Goal: Navigation & Orientation: Find specific page/section

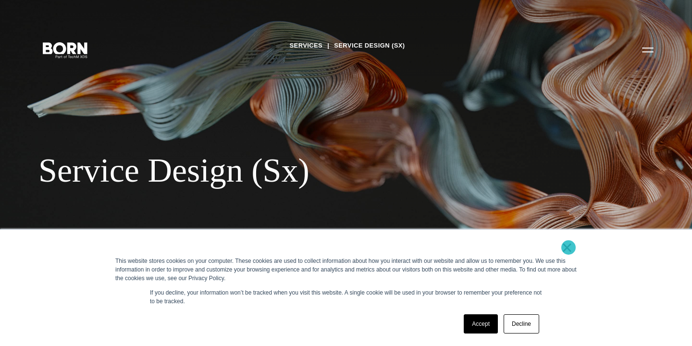
click at [568, 247] on link "×" at bounding box center [567, 247] width 12 height 9
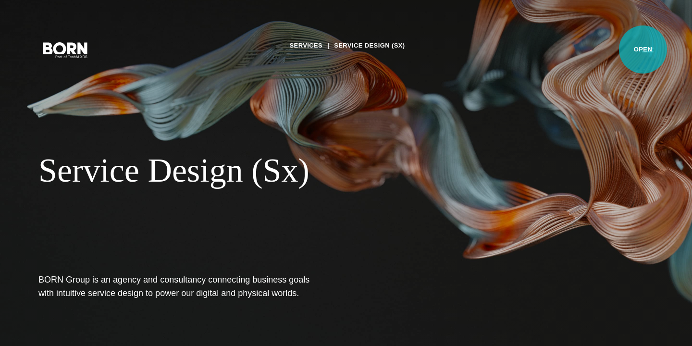
click at [643, 49] on button "Primary Menu" at bounding box center [647, 49] width 23 height 20
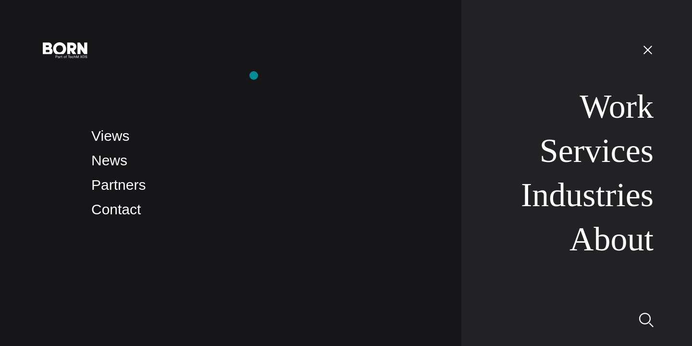
drag, startPoint x: 167, startPoint y: 75, endPoint x: 364, endPoint y: 75, distance: 197.5
click at [363, 75] on nav "Views News Partners Contact" at bounding box center [266, 173] width 351 height 346
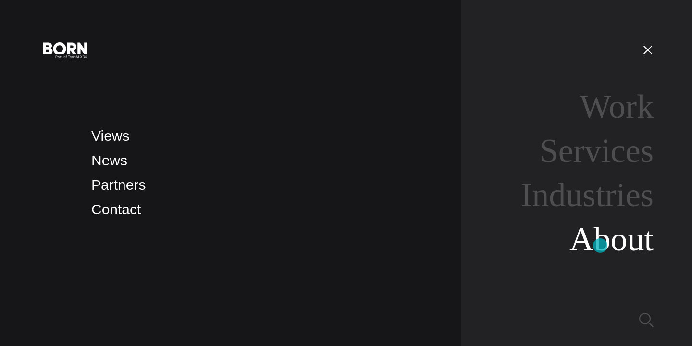
click at [600, 247] on link "About" at bounding box center [611, 239] width 84 height 37
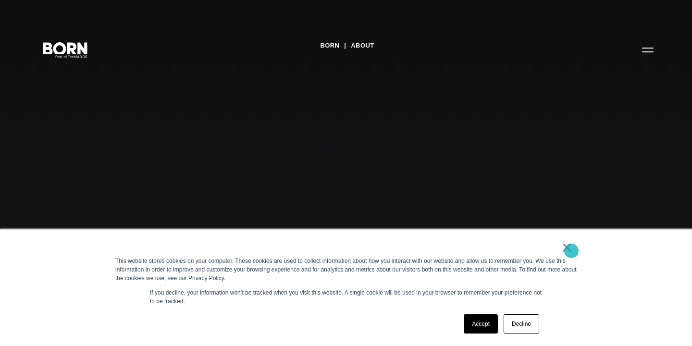
click at [570, 252] on link "×" at bounding box center [567, 247] width 12 height 9
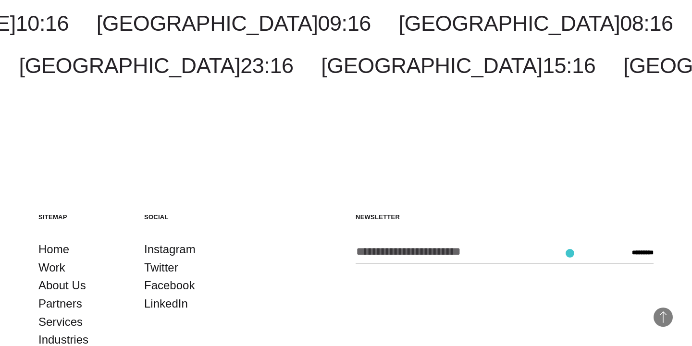
scroll to position [3282, 0]
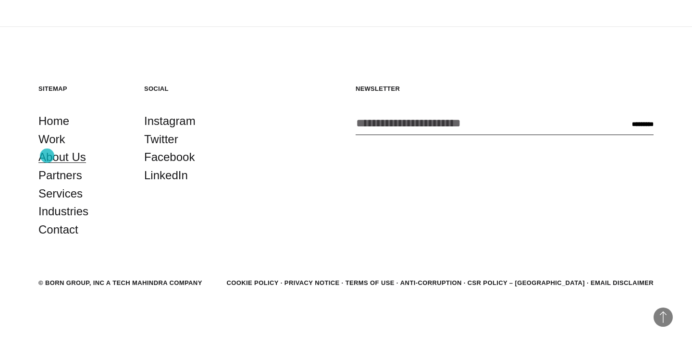
click at [47, 156] on link "About Us" at bounding box center [62, 157] width 48 height 18
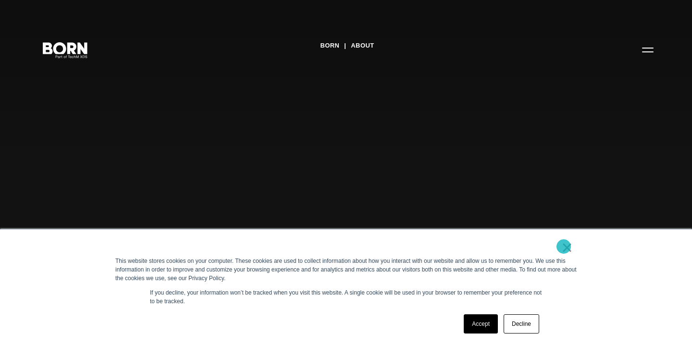
click at [564, 247] on link "×" at bounding box center [567, 247] width 12 height 9
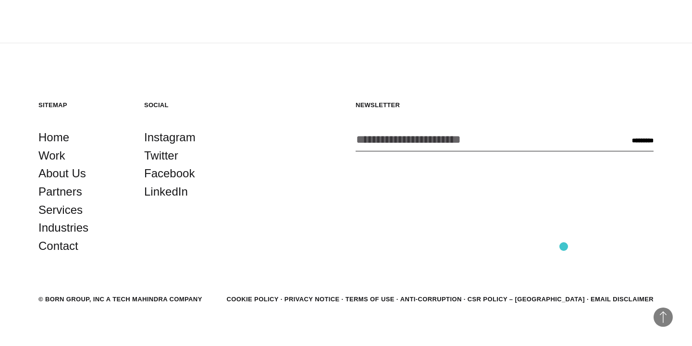
scroll to position [3282, 0]
